Goal: Information Seeking & Learning: Learn about a topic

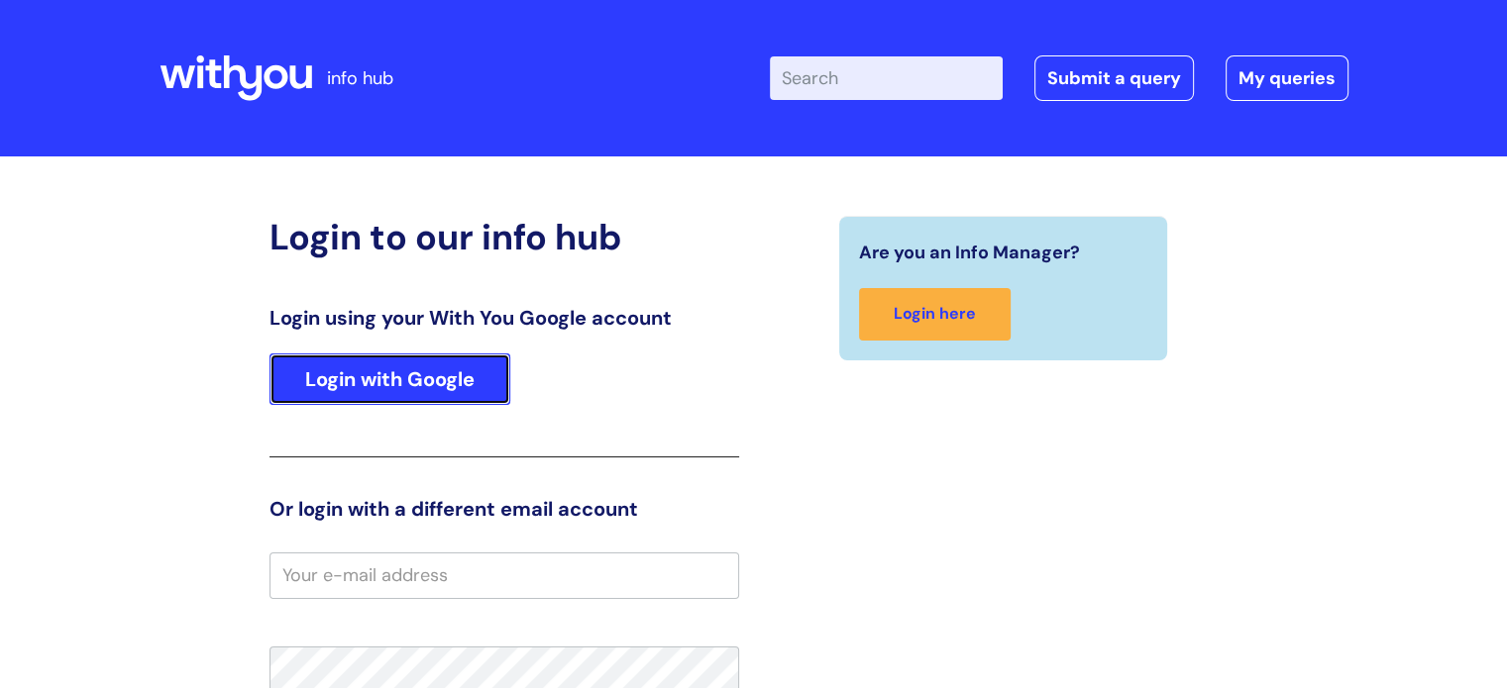
click at [401, 377] on link "Login with Google" at bounding box center [389, 380] width 241 height 52
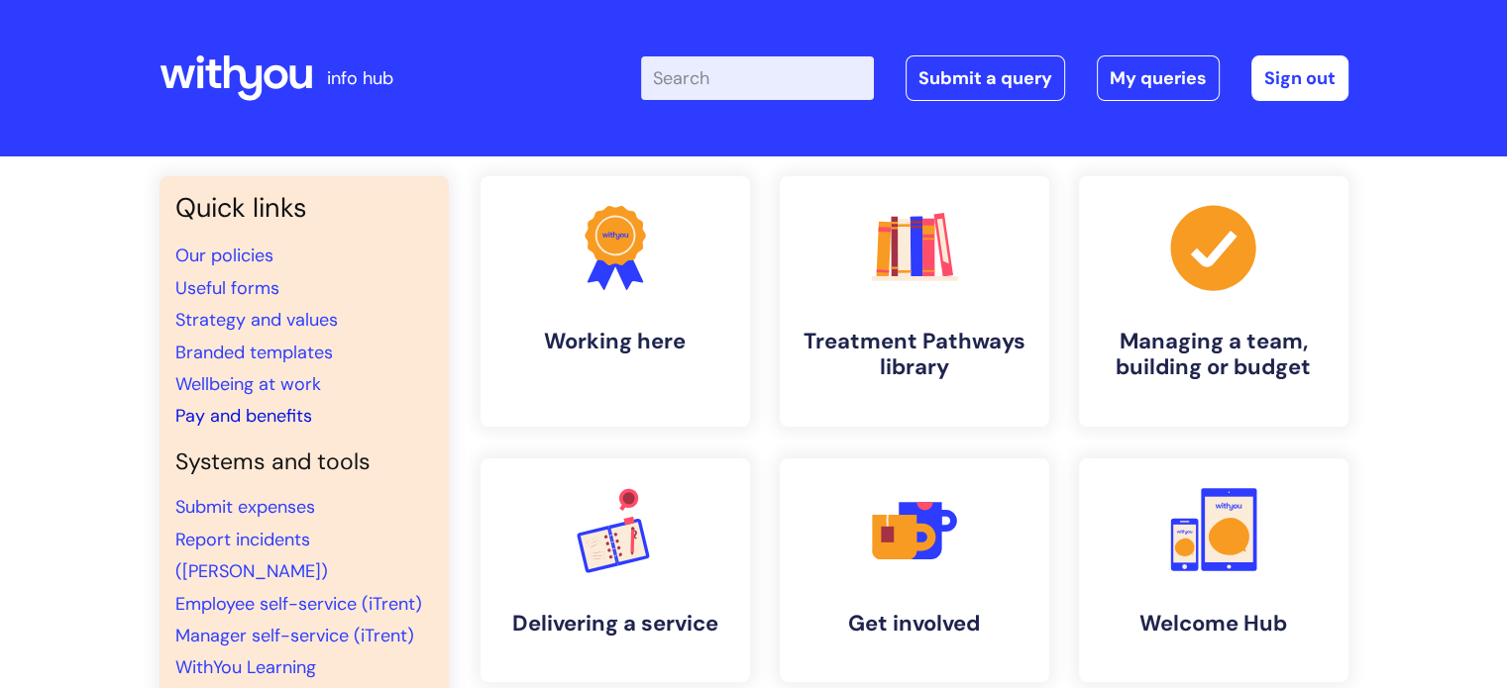
click at [238, 418] on link "Pay and benefits" at bounding box center [243, 416] width 137 height 24
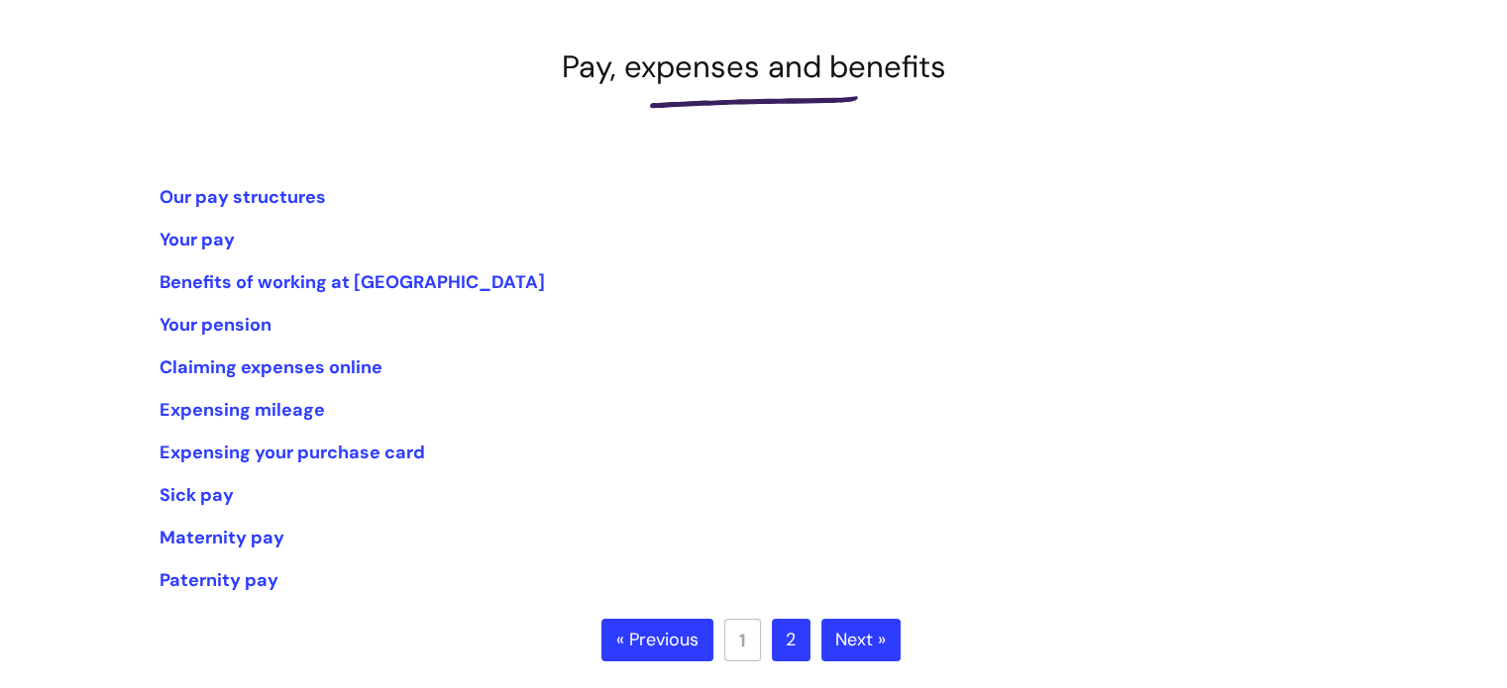
scroll to position [297, 0]
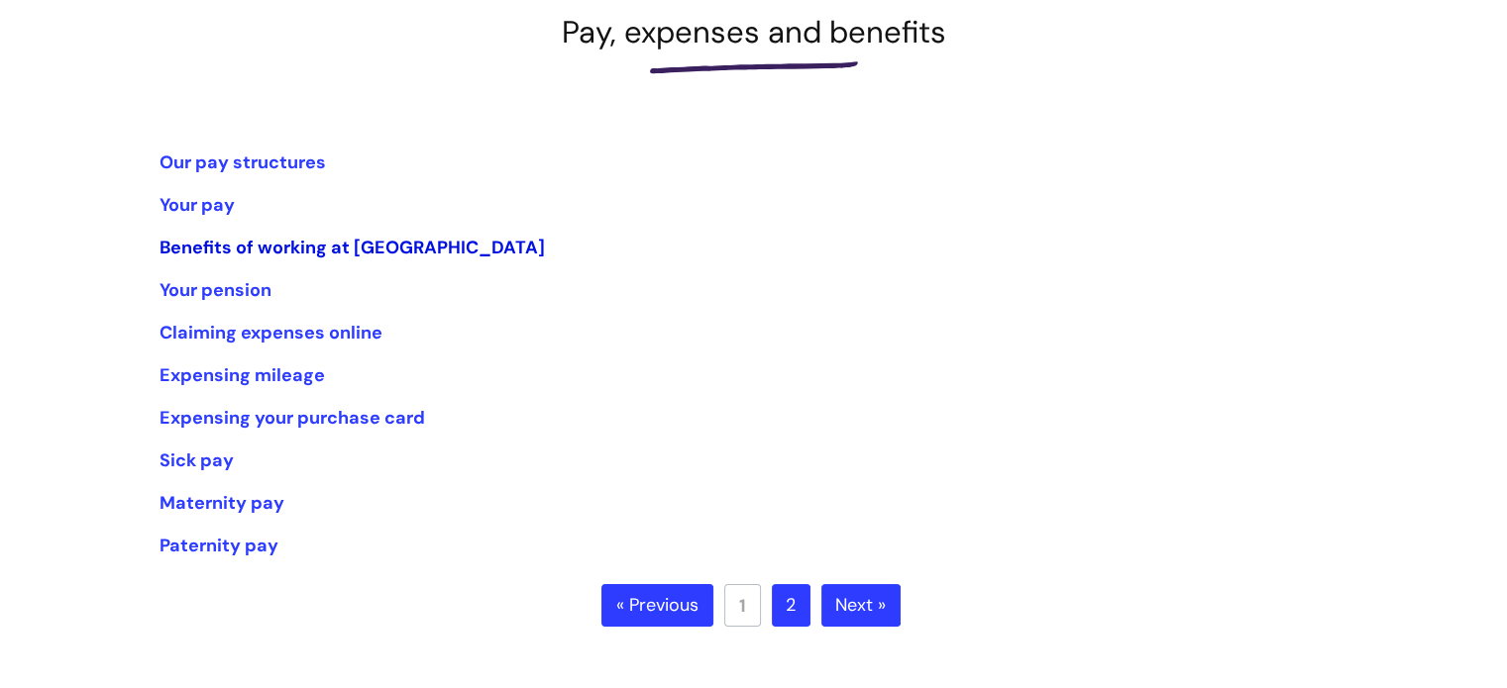
click at [262, 250] on link "Benefits of working at [GEOGRAPHIC_DATA]" at bounding box center [351, 248] width 385 height 24
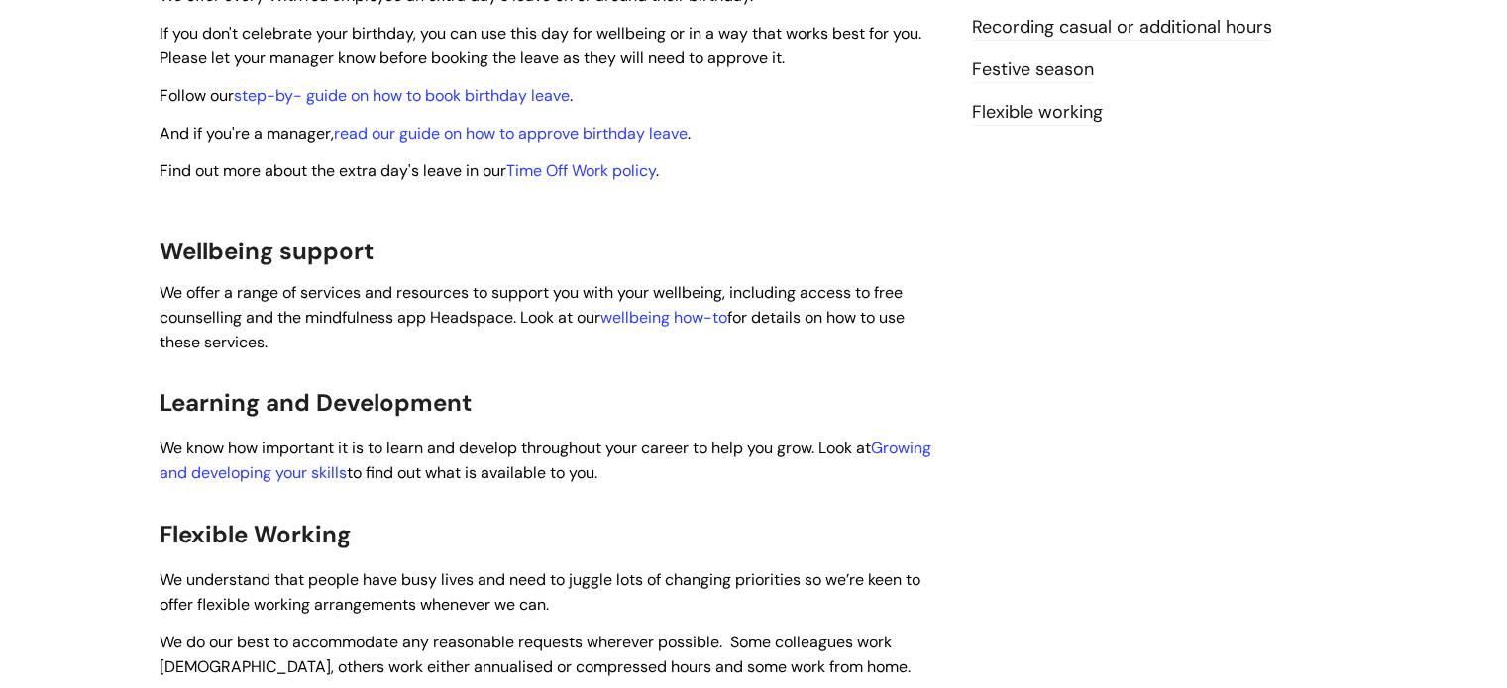
scroll to position [892, 0]
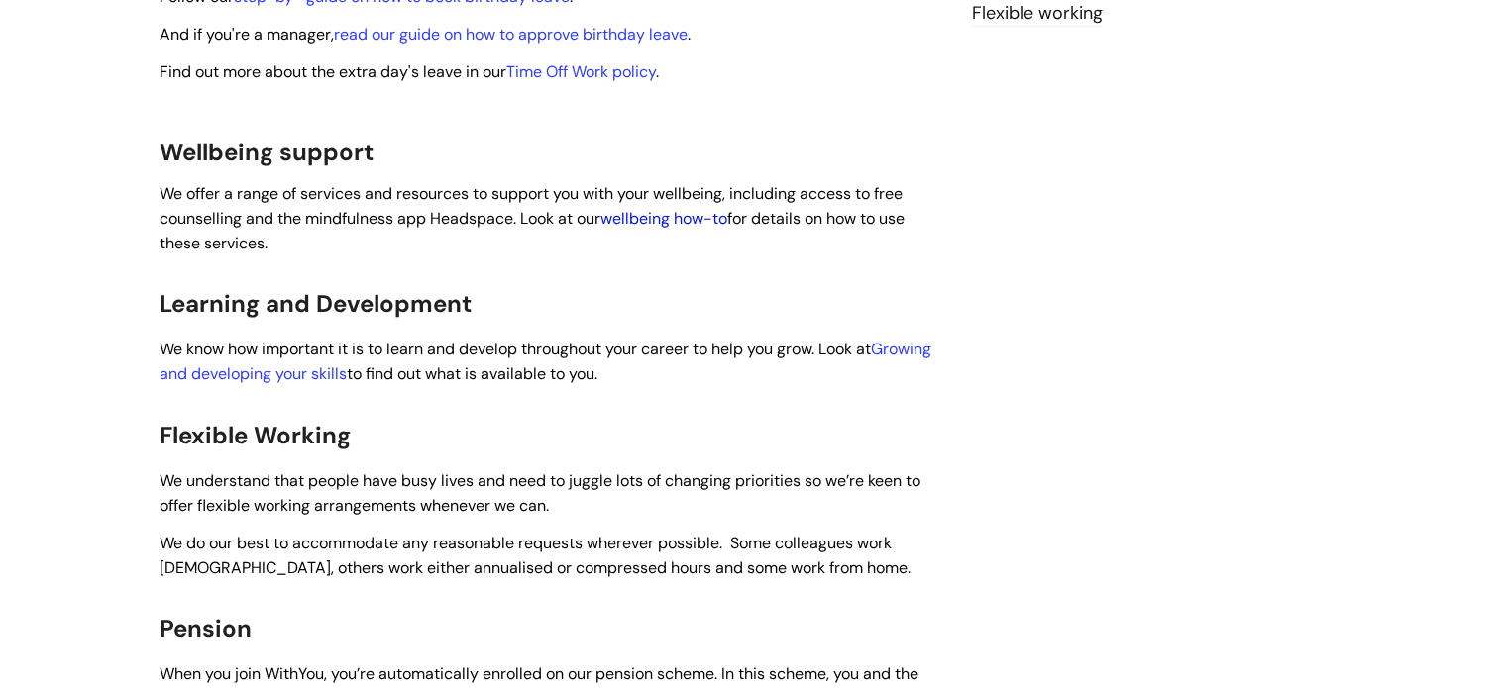
click at [643, 208] on link "wellbeing how-to" at bounding box center [663, 218] width 127 height 21
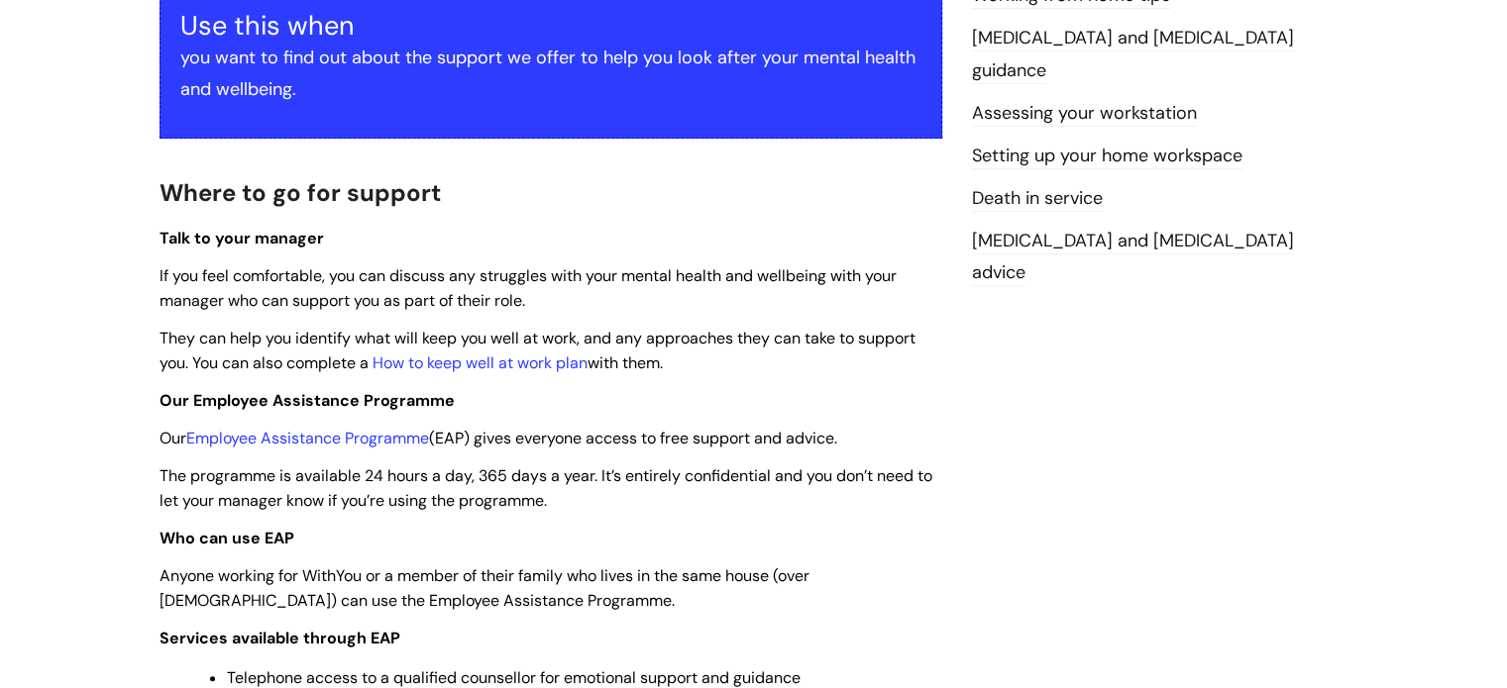
scroll to position [495, 0]
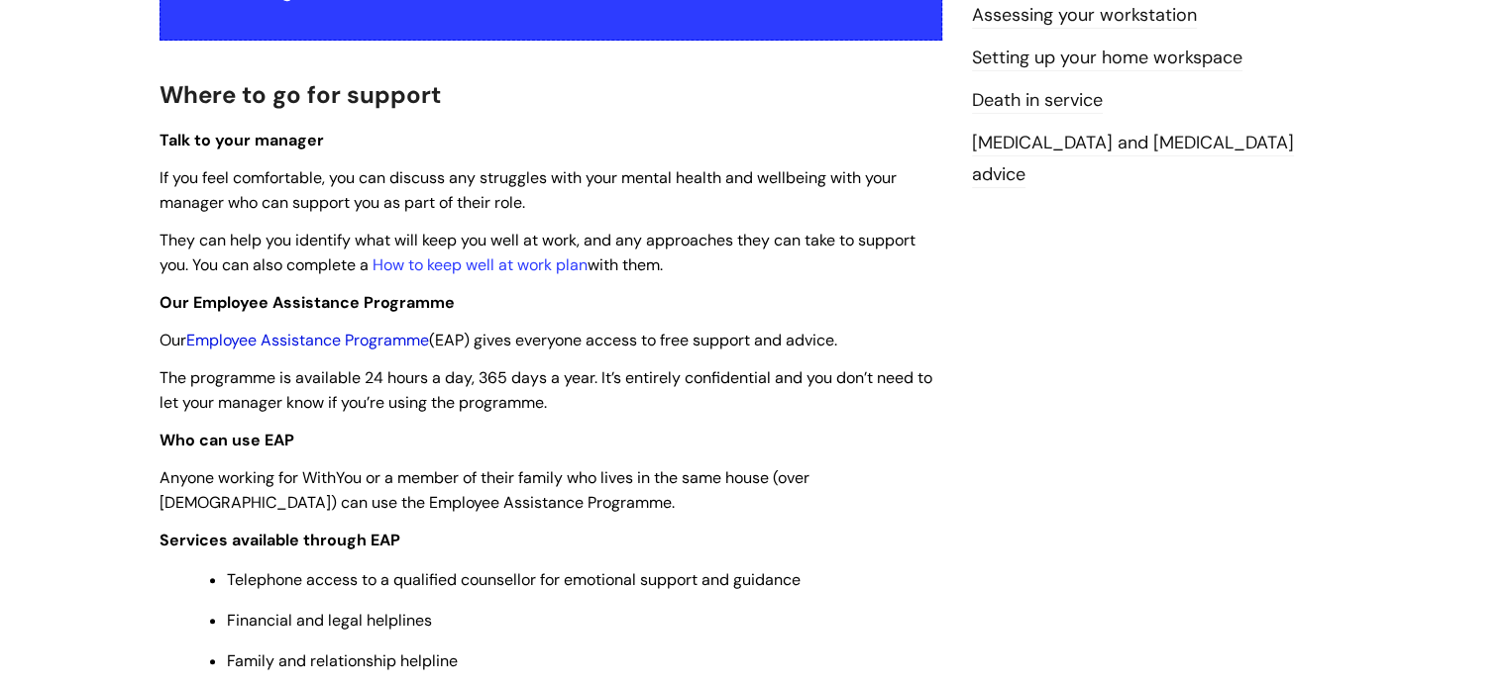
click at [376, 346] on link "Employee Assistance Programme" at bounding box center [307, 340] width 243 height 21
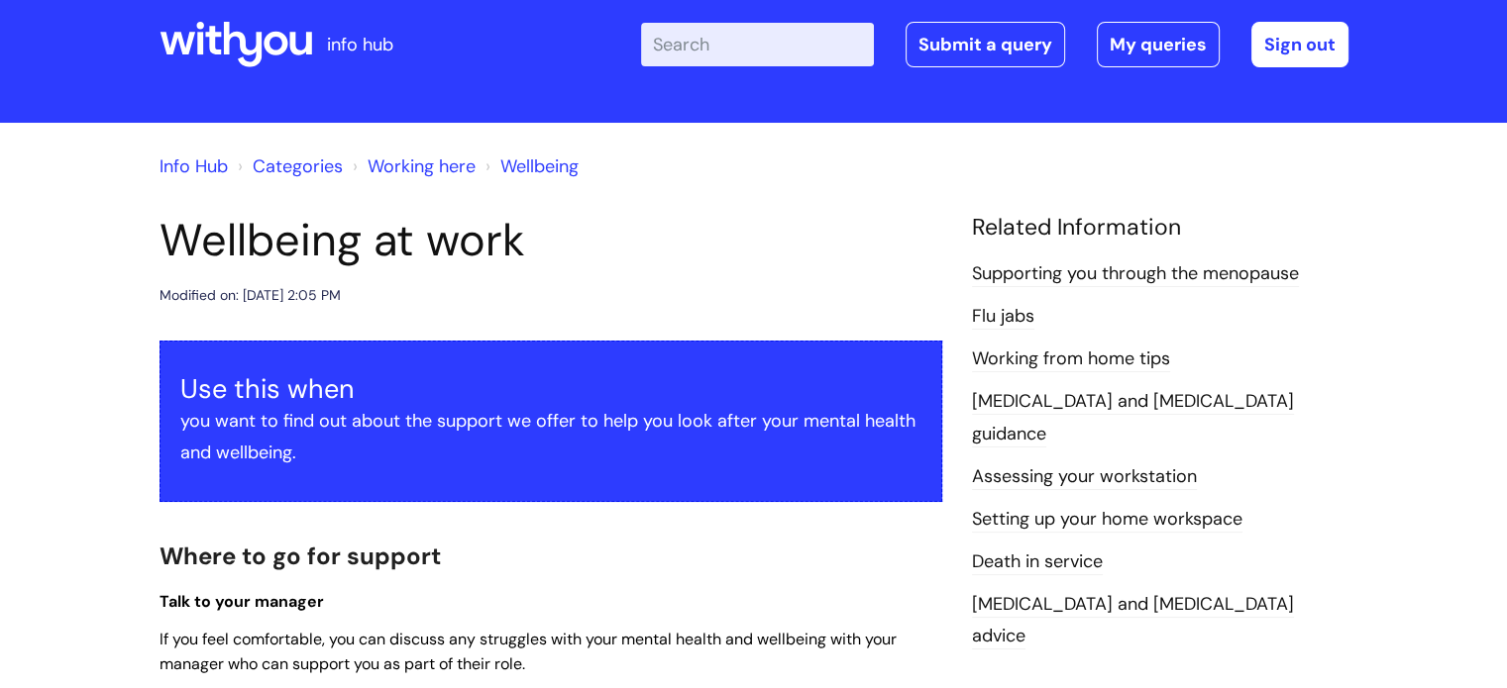
scroll to position [0, 0]
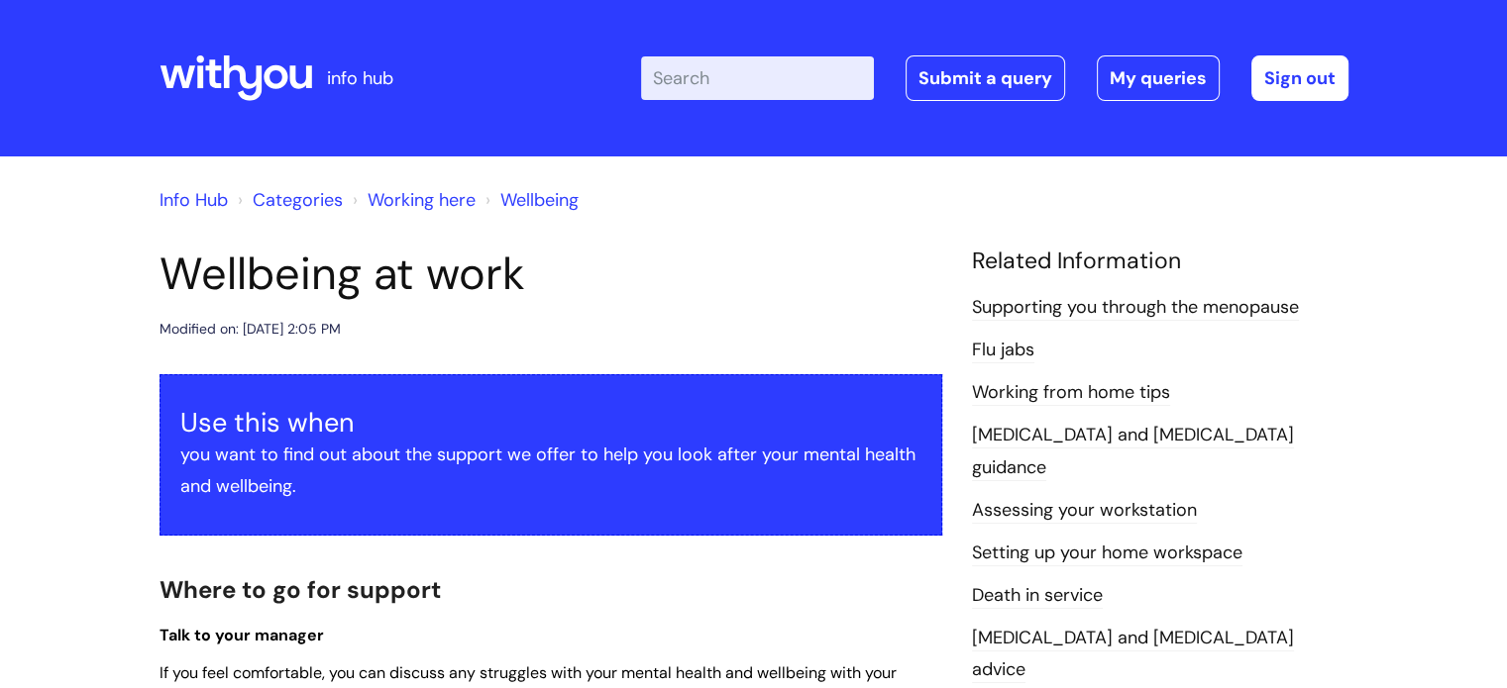
drag, startPoint x: 595, startPoint y: 303, endPoint x: 568, endPoint y: 577, distance: 274.8
click at [568, 577] on h2 "Where to go for support" at bounding box center [550, 589] width 783 height 43
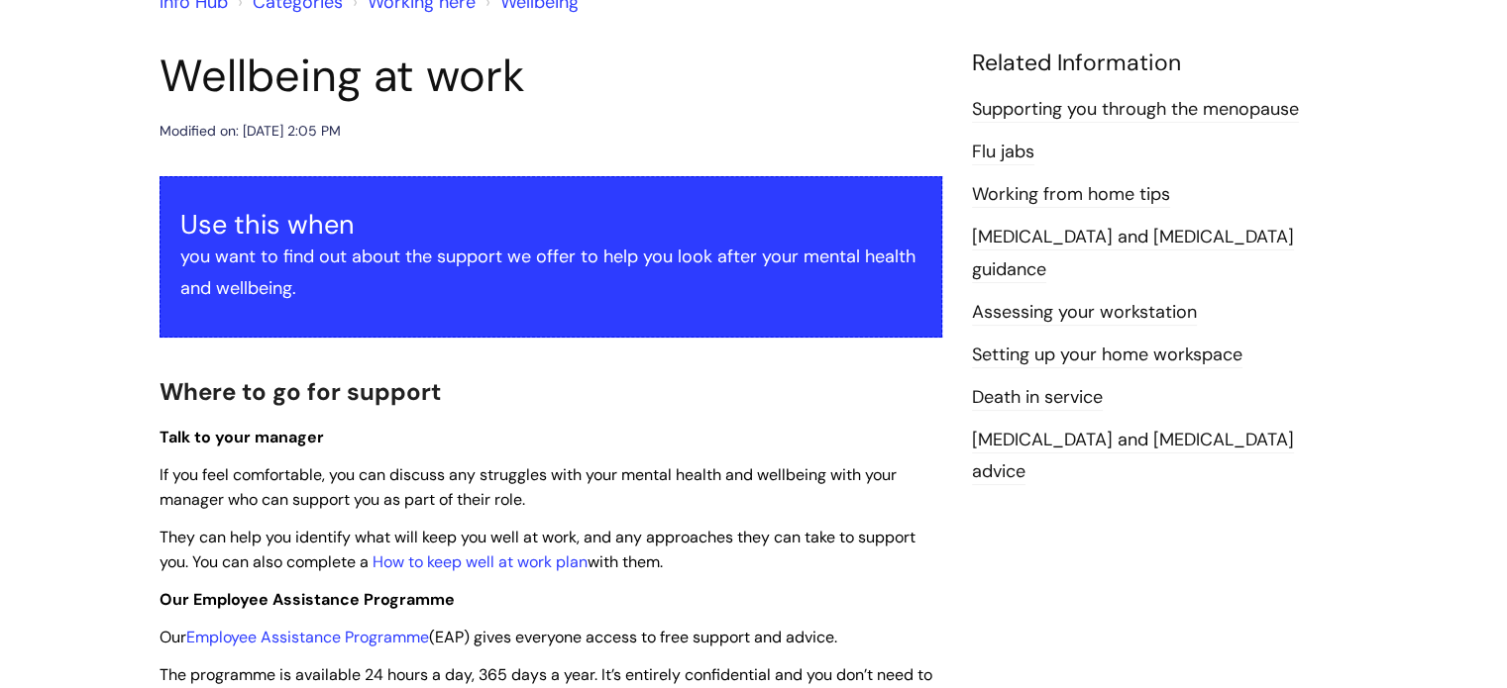
scroll to position [297, 0]
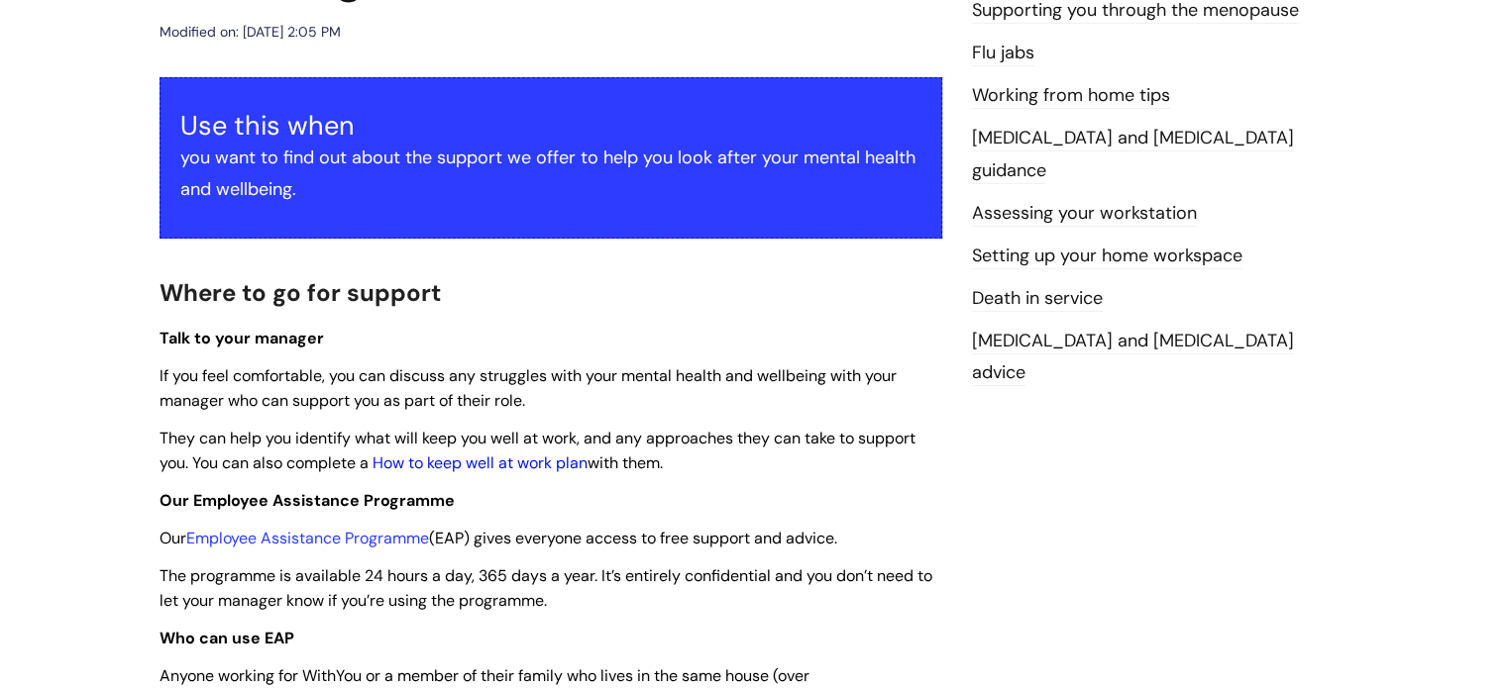
click at [469, 465] on link "How to keep well at work plan" at bounding box center [479, 463] width 215 height 21
